Goal: Task Accomplishment & Management: Manage account settings

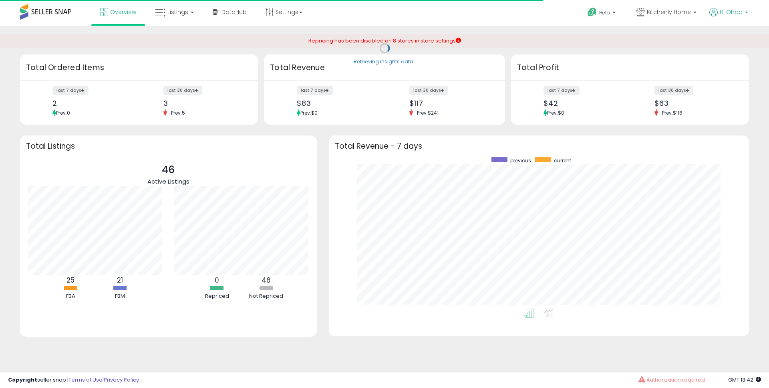
click at [731, 24] on link "Hi Ohad" at bounding box center [728, 17] width 39 height 18
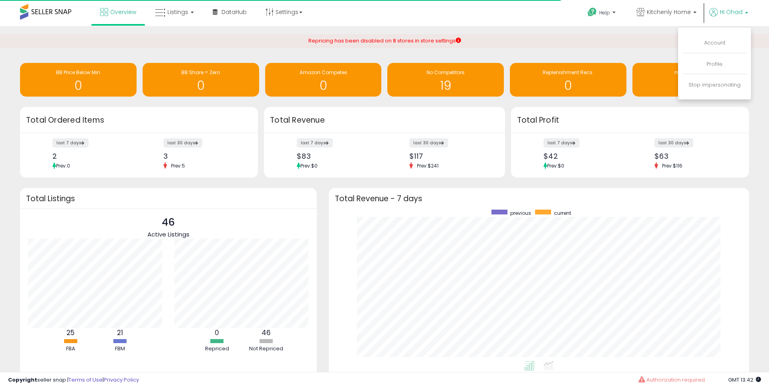
scroll to position [151, 404]
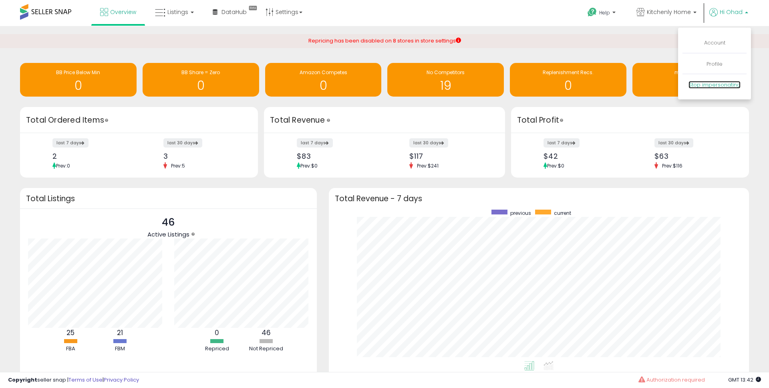
click at [708, 85] on link "Stop impersonating" at bounding box center [715, 85] width 52 height 8
